Goal: Task Accomplishment & Management: Complete application form

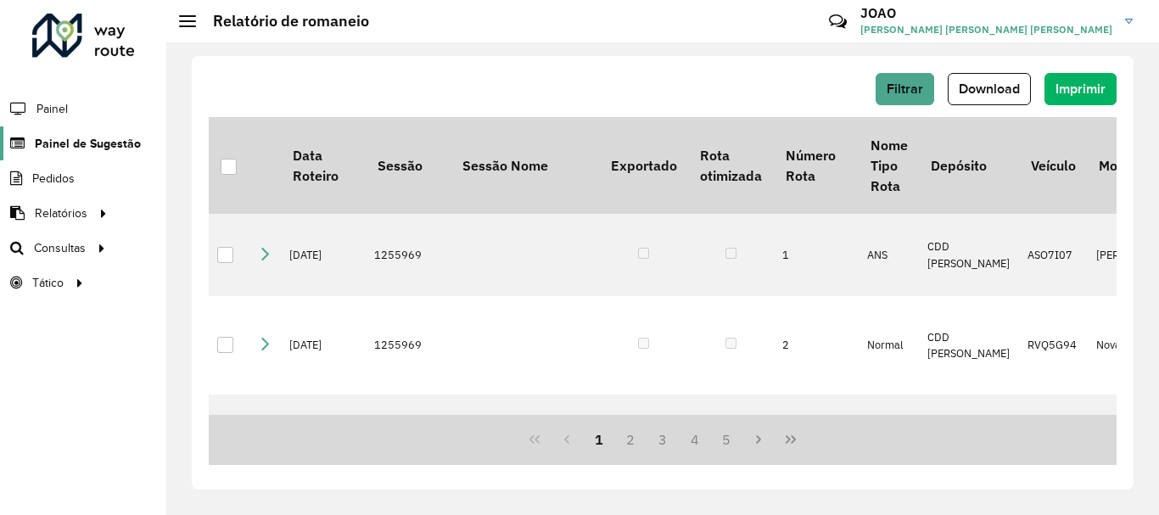
click at [93, 150] on span "Painel de Sugestão" at bounding box center [88, 144] width 106 height 18
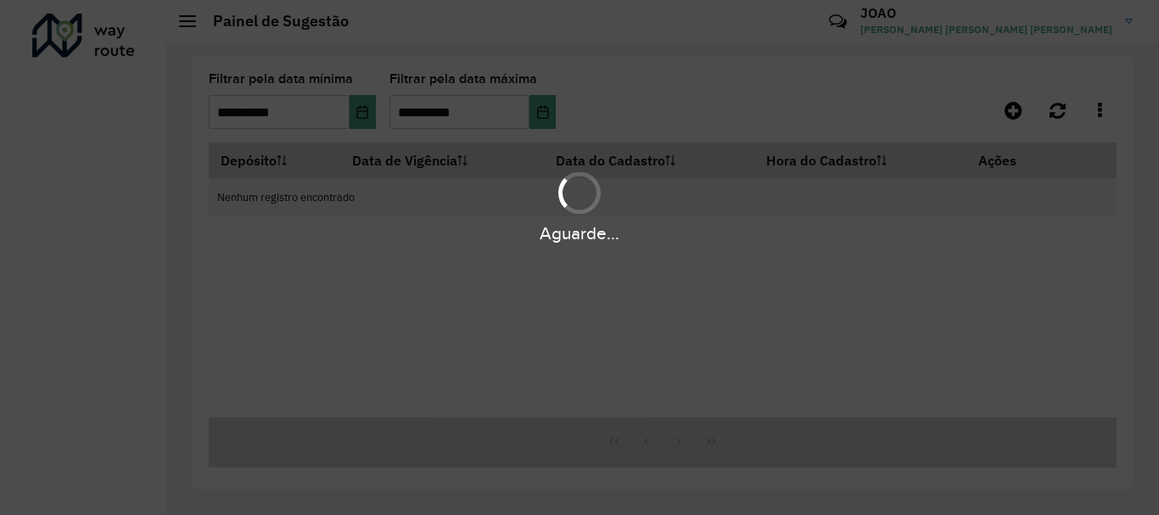
click at [843, 120] on div "Aguarde..." at bounding box center [579, 257] width 1159 height 515
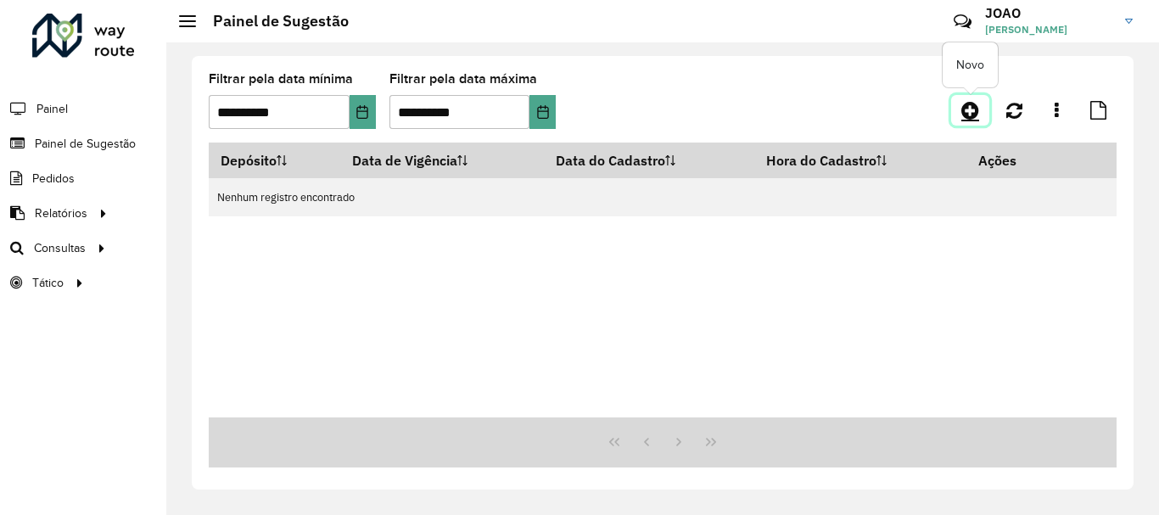
click at [973, 113] on icon at bounding box center [970, 110] width 18 height 20
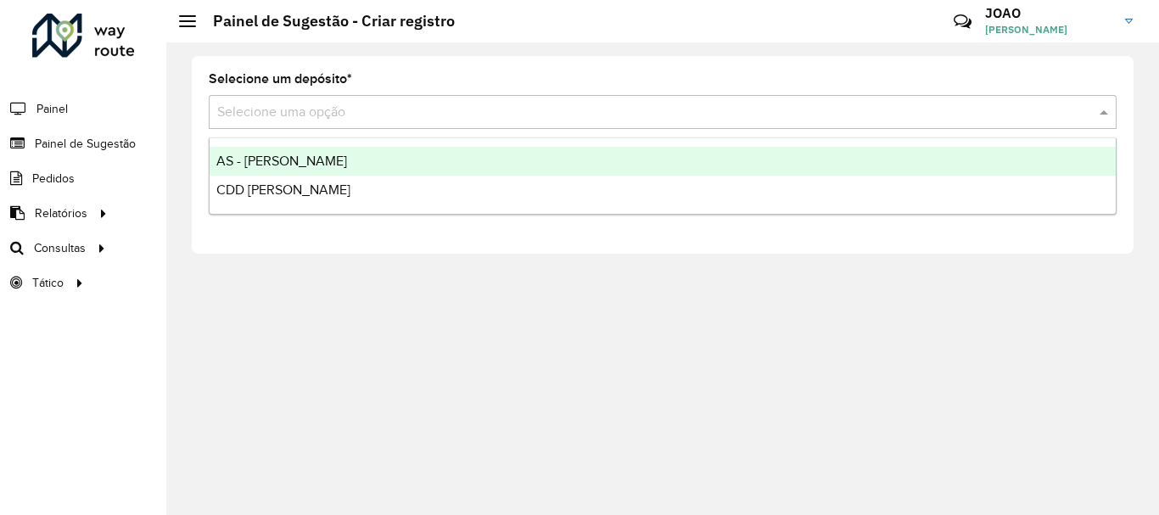
click at [278, 111] on input "text" at bounding box center [645, 113] width 857 height 20
click at [280, 165] on span "AS - João Pessoa" at bounding box center [281, 161] width 131 height 14
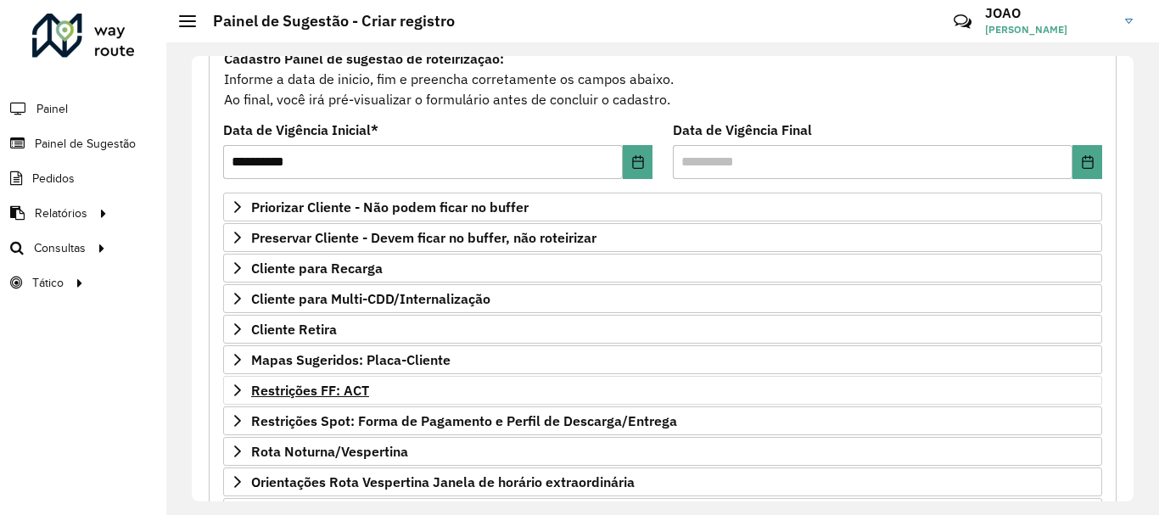
scroll to position [331, 0]
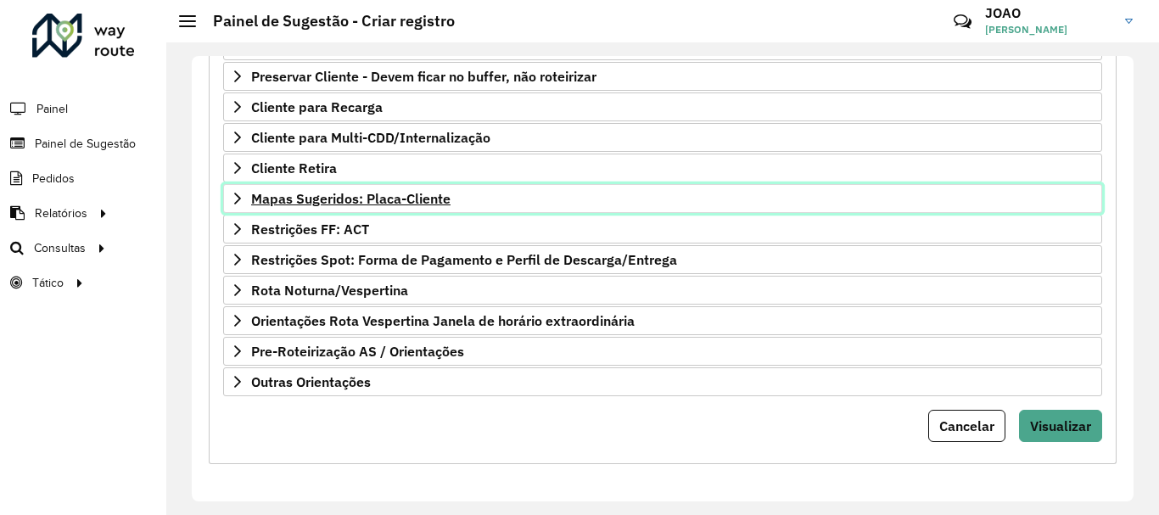
click at [383, 202] on span "Mapas Sugeridos: Placa-Cliente" at bounding box center [350, 199] width 199 height 14
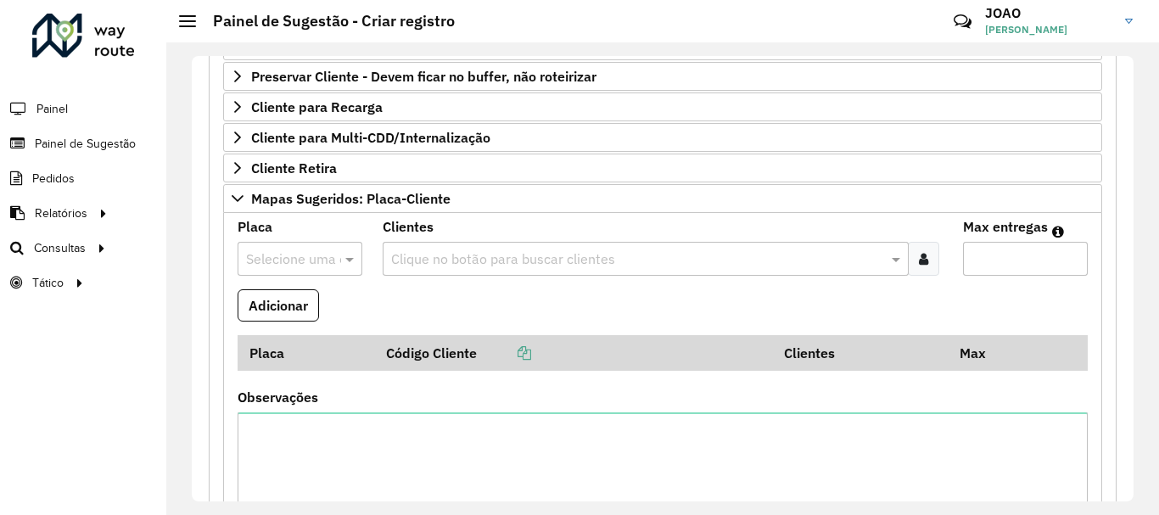
click at [462, 262] on input "text" at bounding box center [637, 259] width 500 height 20
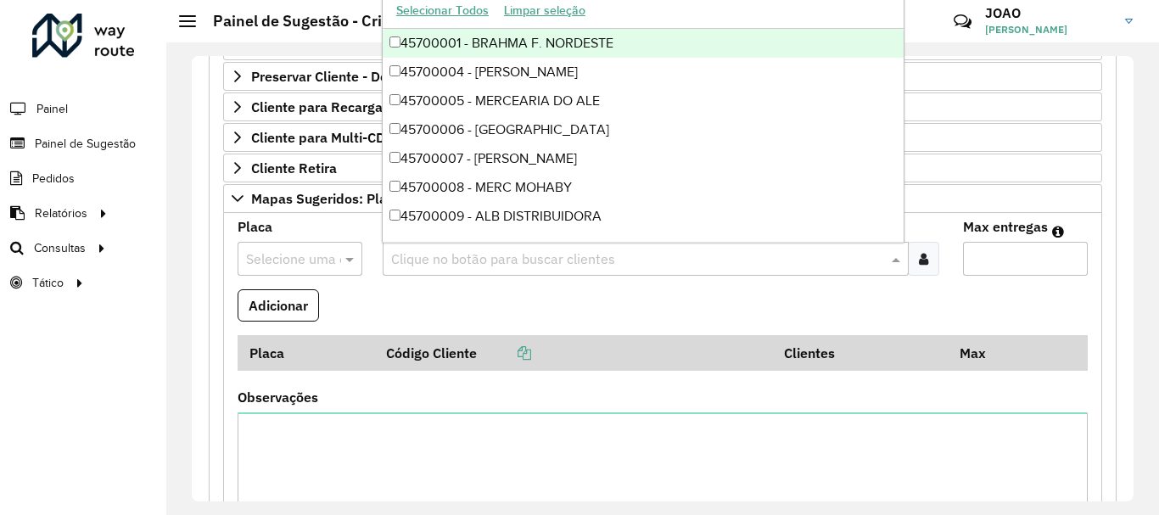
paste input "*****"
type input "*****"
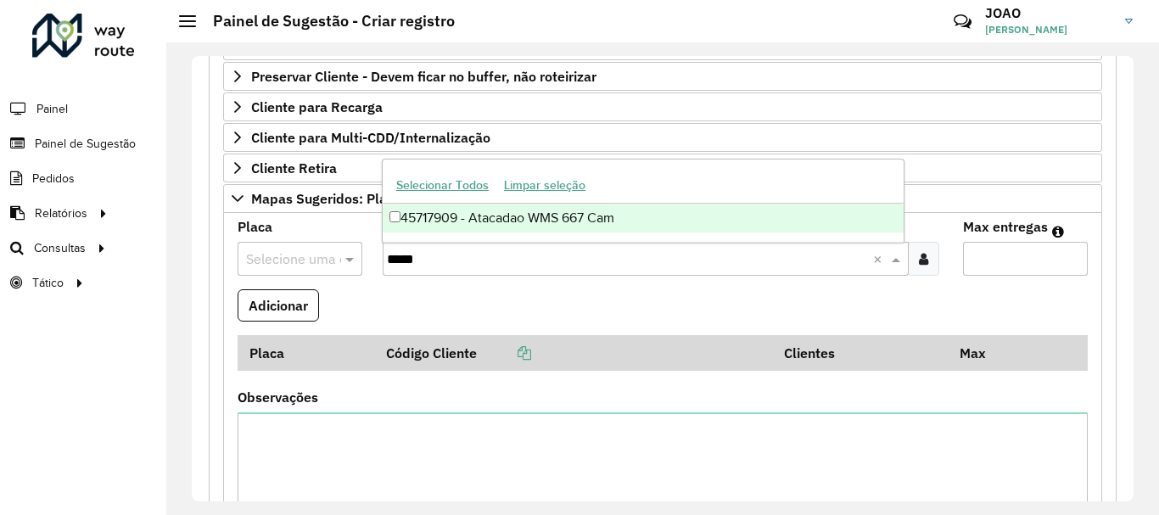
click at [482, 221] on div "45717909 - Atacadao WMS 667 Cam" at bounding box center [643, 218] width 521 height 29
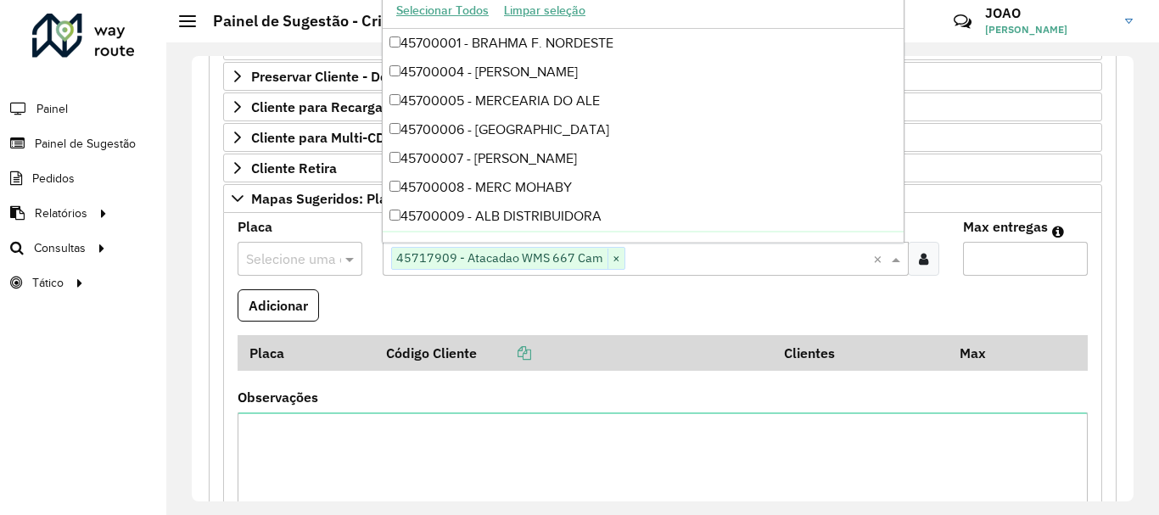
click at [654, 259] on input "text" at bounding box center [749, 259] width 248 height 20
paste input "*****"
type input "*****"
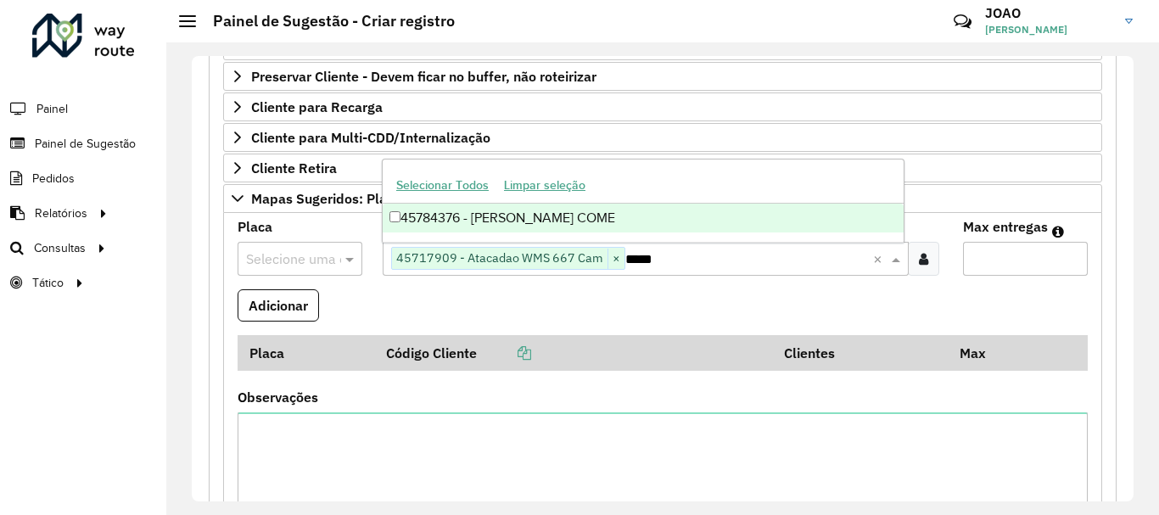
click at [589, 218] on div "45784376 - BARBOSA E SOUZA COME" at bounding box center [643, 218] width 521 height 29
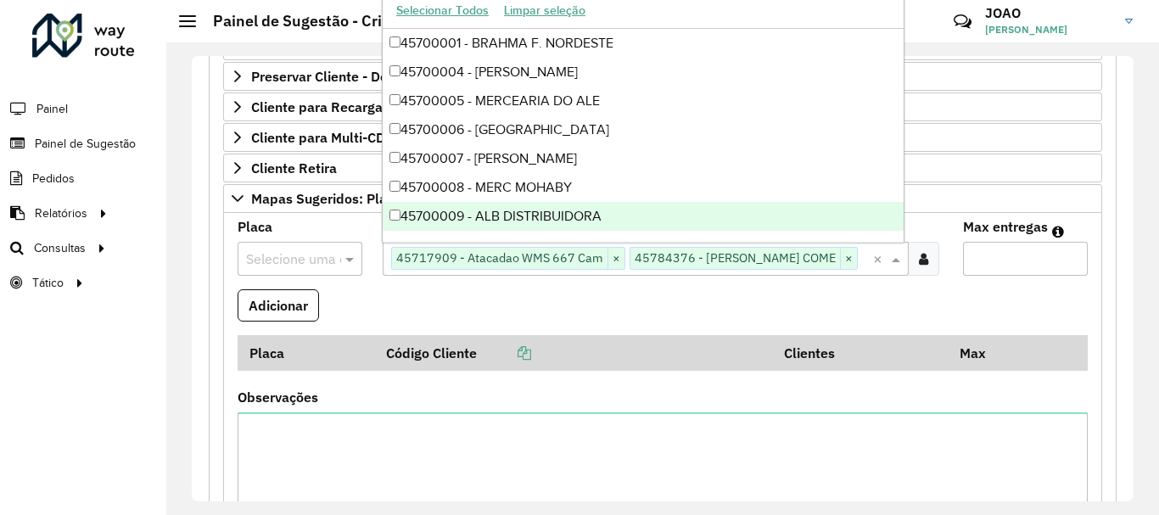
click at [265, 256] on input "text" at bounding box center [283, 259] width 74 height 20
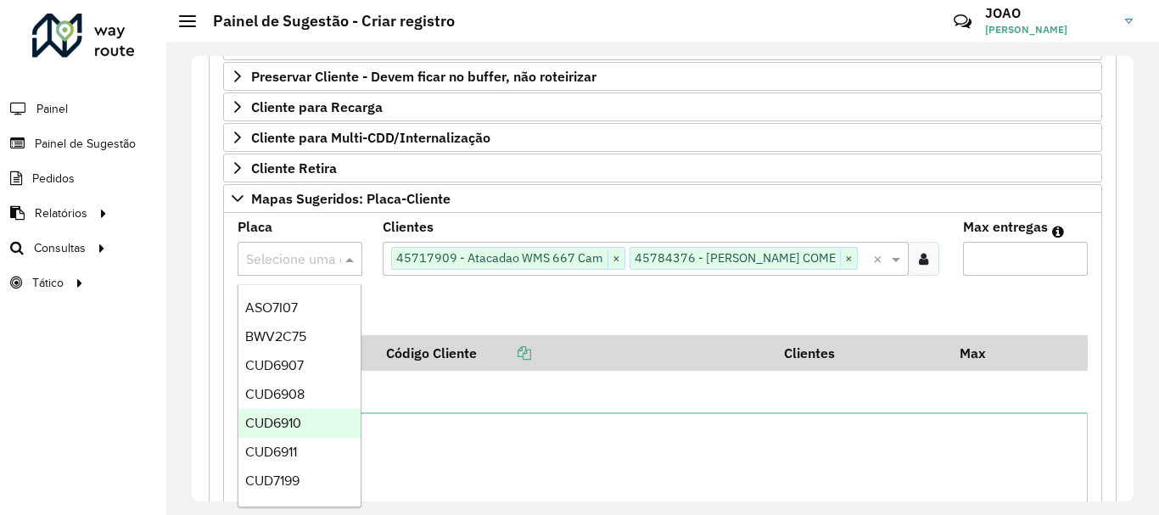
click at [858, 219] on div "Placa Selecione uma opção Clientes Clique no botão para buscar clientes 4571790…" at bounding box center [662, 396] width 879 height 366
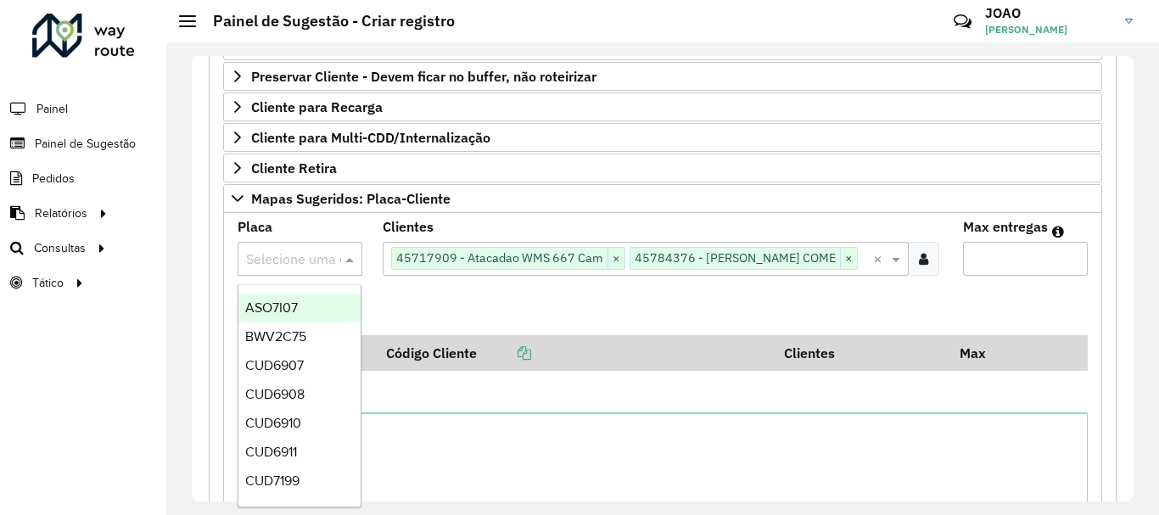
click at [302, 254] on input "text" at bounding box center [283, 259] width 74 height 20
type input "***"
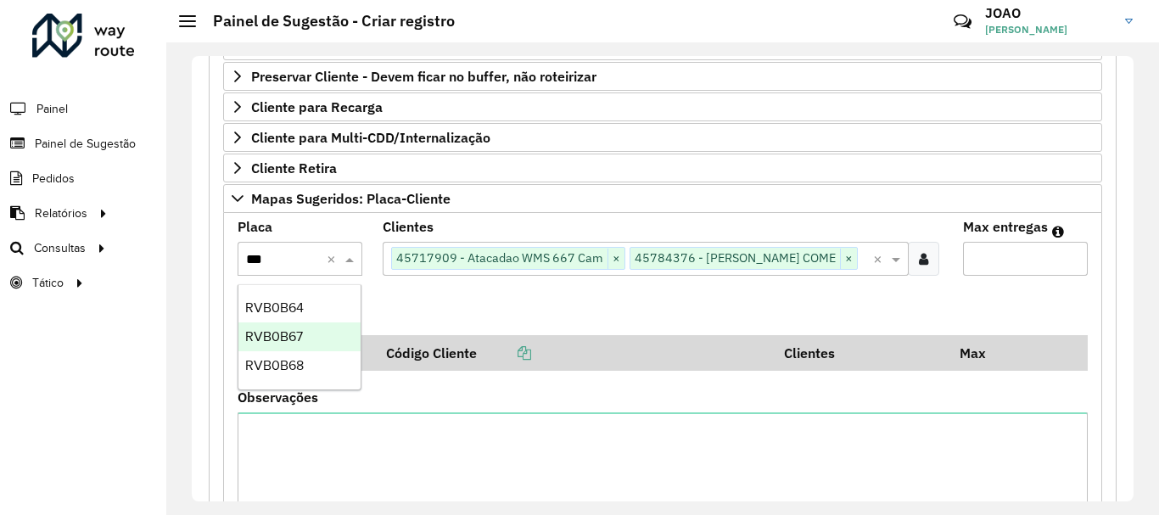
click at [291, 332] on span "RVB0B67" at bounding box center [274, 336] width 58 height 14
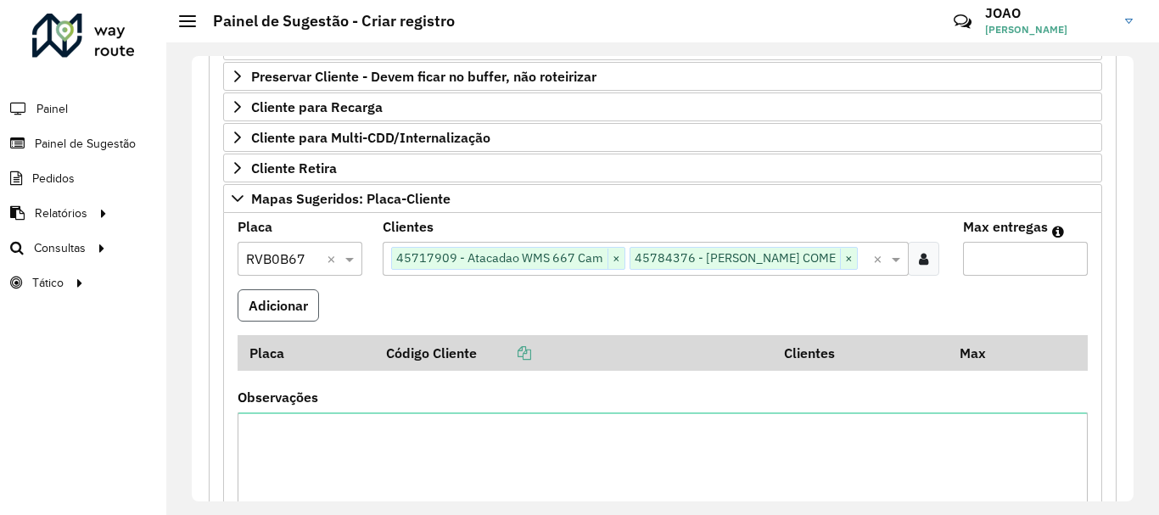
click at [280, 298] on button "Adicionar" at bounding box center [277, 305] width 81 height 32
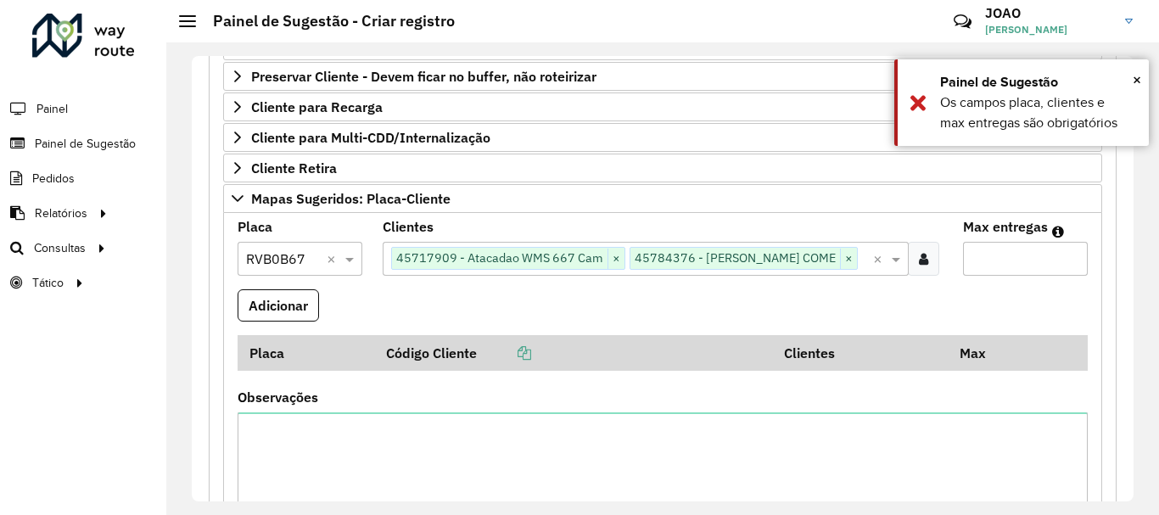
click at [1011, 257] on input "Max entregas" at bounding box center [1025, 259] width 125 height 34
type input "*"
click at [270, 305] on button "Adicionar" at bounding box center [277, 305] width 81 height 32
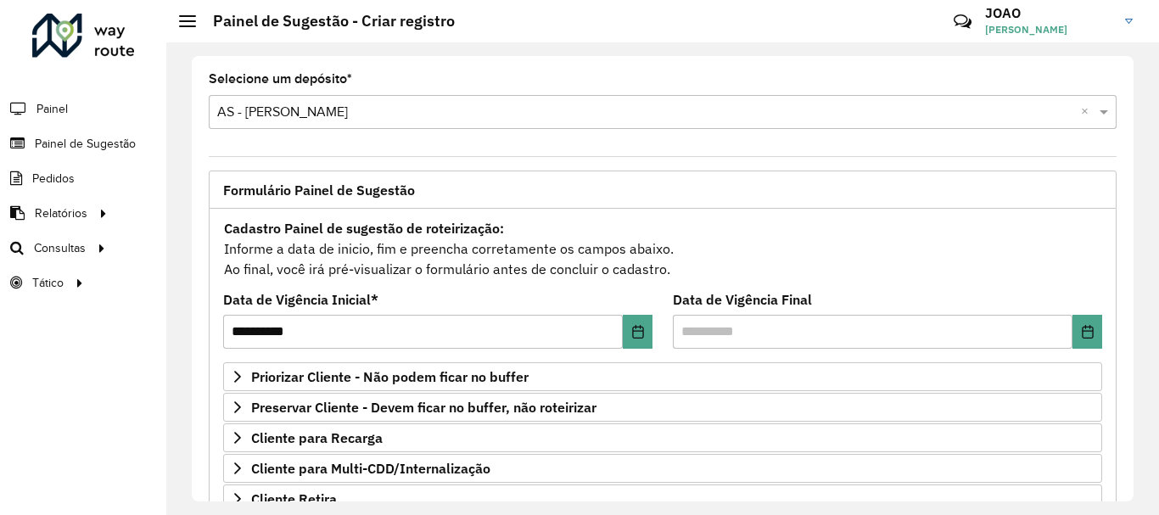
scroll to position [679, 0]
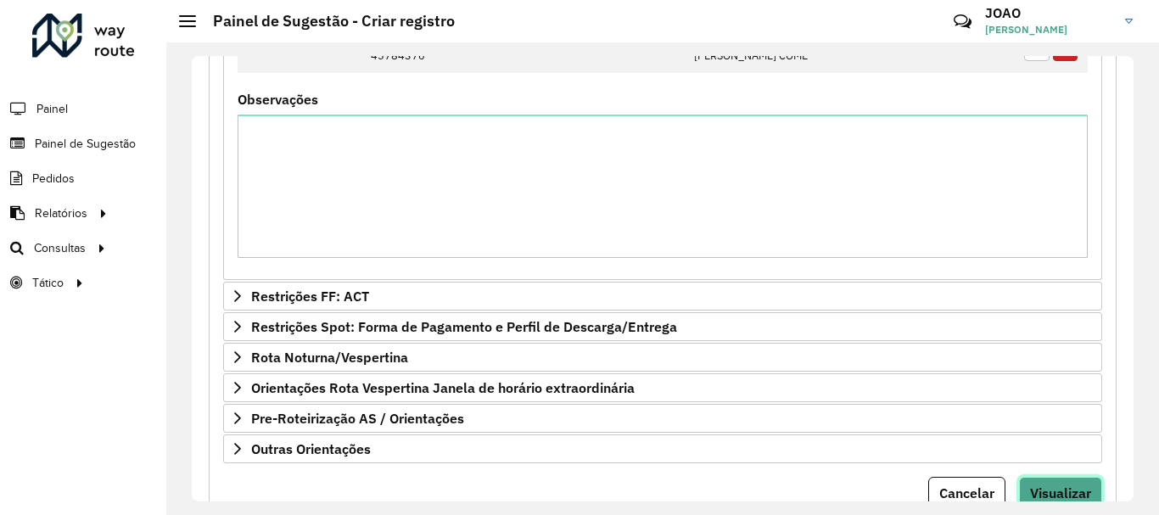
click at [1068, 482] on button "Visualizar" at bounding box center [1060, 493] width 83 height 32
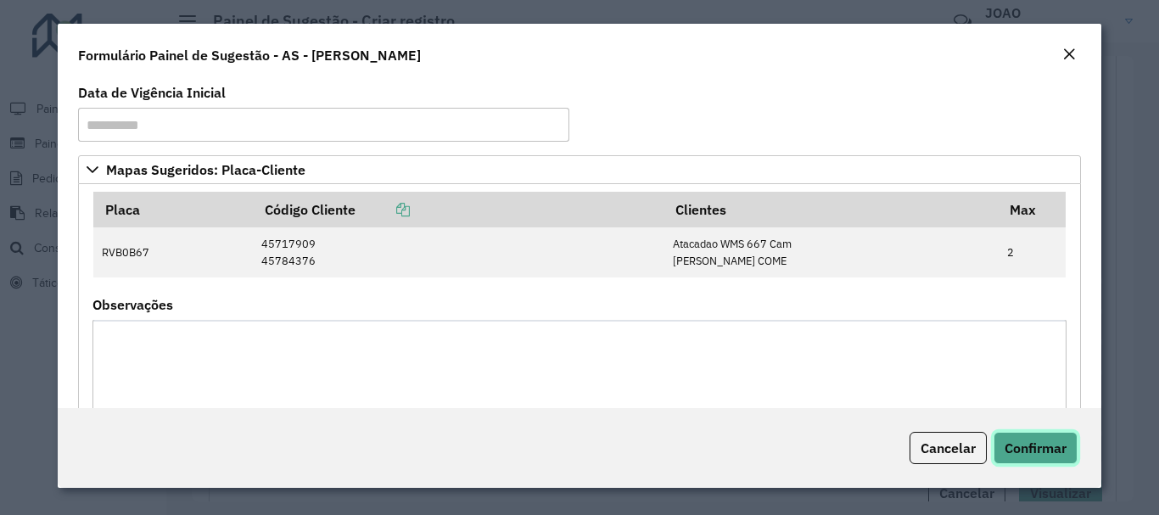
click at [1028, 448] on span "Confirmar" at bounding box center [1035, 447] width 62 height 17
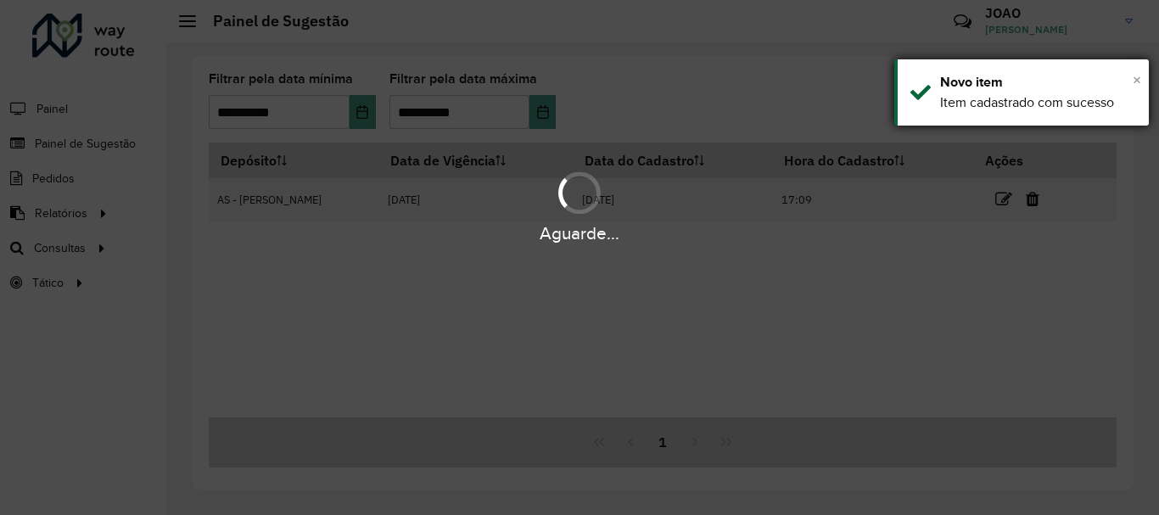
click at [1140, 80] on span "×" at bounding box center [1136, 79] width 8 height 19
